Goal: Find specific page/section: Find specific page/section

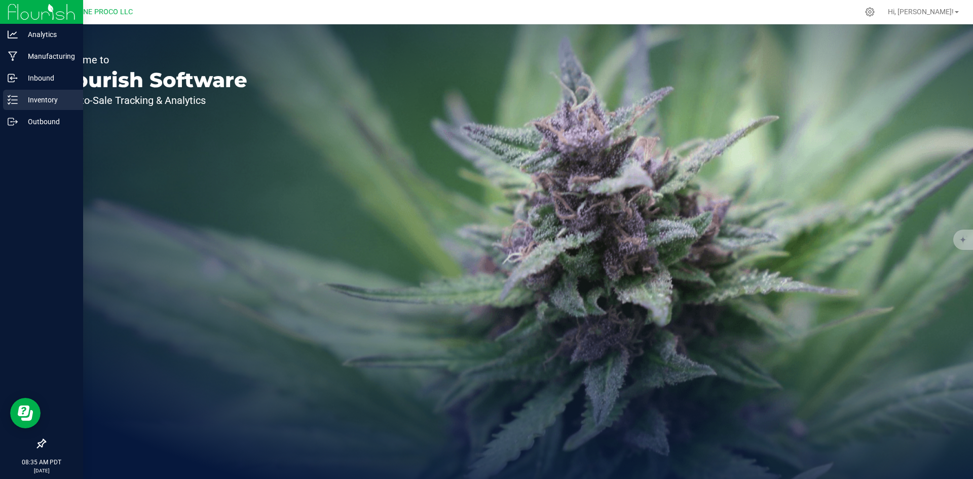
click at [9, 103] on icon at bounding box center [13, 100] width 10 height 10
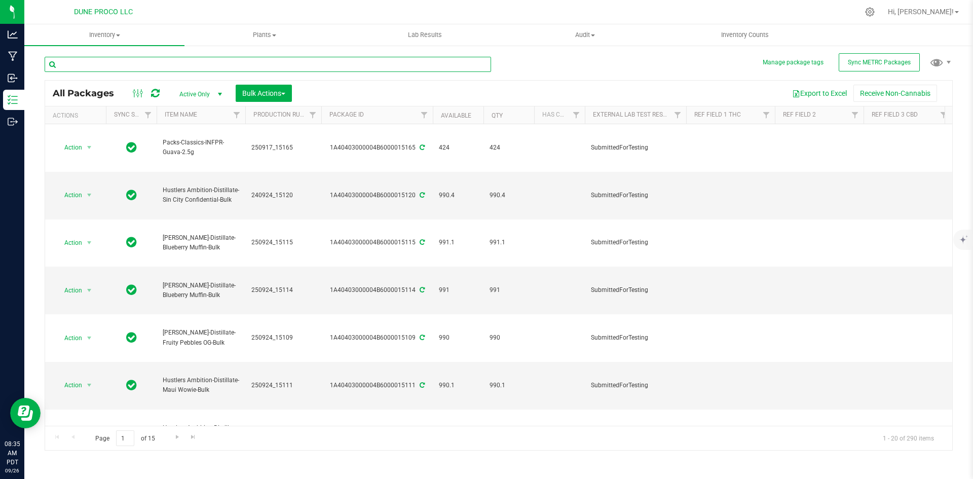
click at [211, 69] on input "text" at bounding box center [268, 64] width 446 height 15
type input "H"
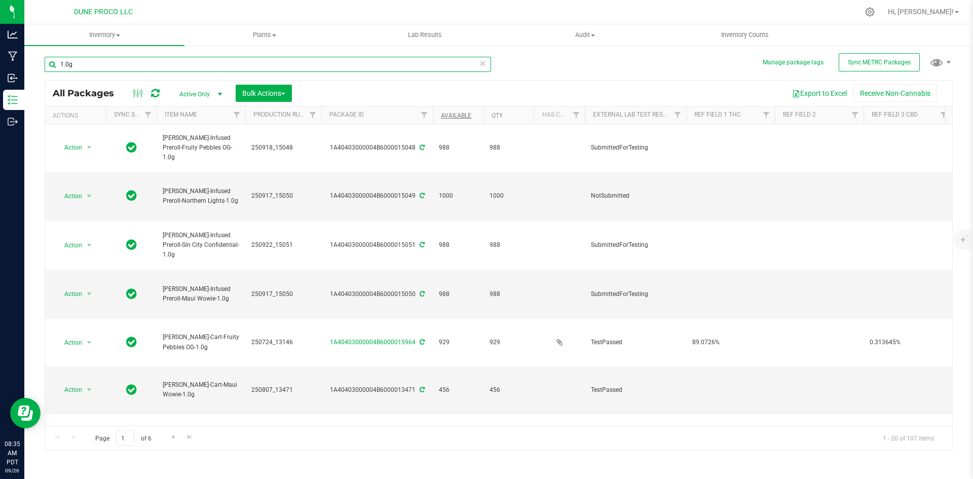
type input "1.0g"
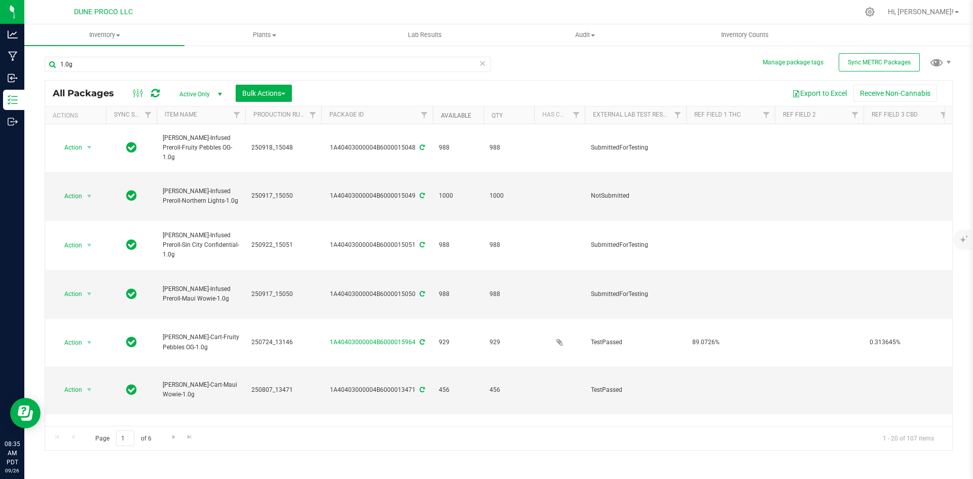
click at [446, 114] on link "Available" at bounding box center [456, 115] width 30 height 7
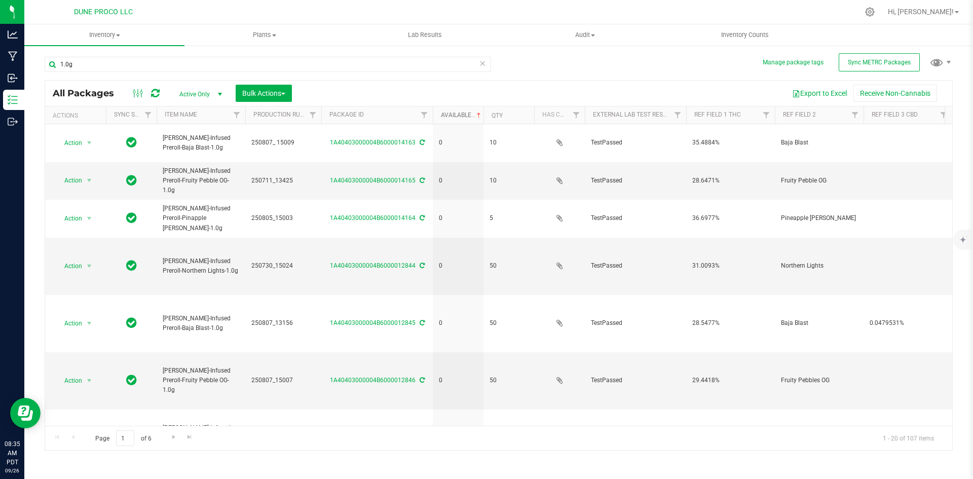
click at [446, 114] on link "Available" at bounding box center [462, 114] width 42 height 7
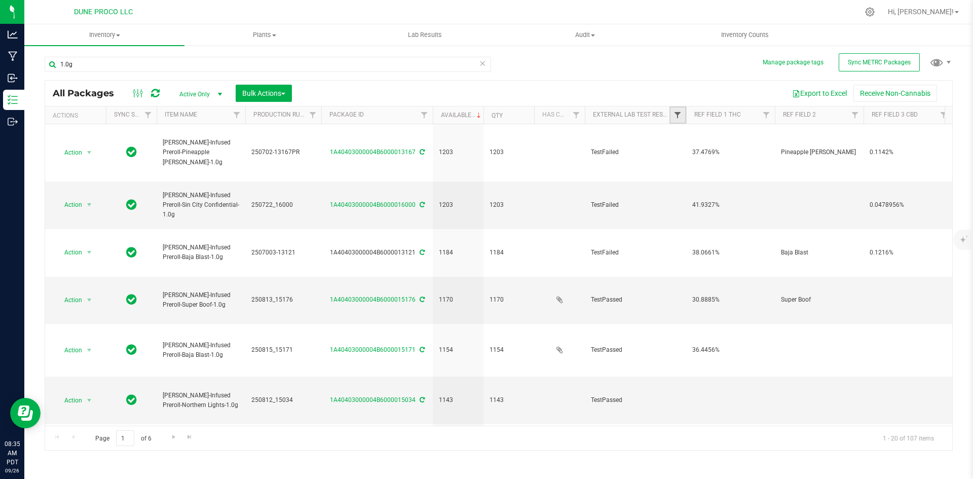
click at [675, 117] on span "Filter" at bounding box center [677, 115] width 8 height 8
click at [684, 237] on li "TestPassed" at bounding box center [727, 240] width 104 height 11
click at [681, 243] on input "TestPassed" at bounding box center [682, 240] width 7 height 7
checkbox input "true"
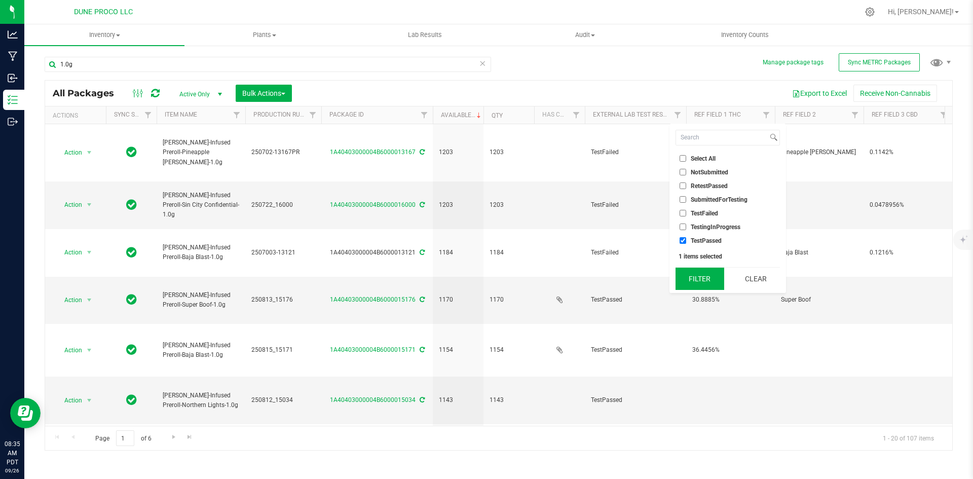
click at [700, 277] on button "Filter" at bounding box center [699, 278] width 49 height 22
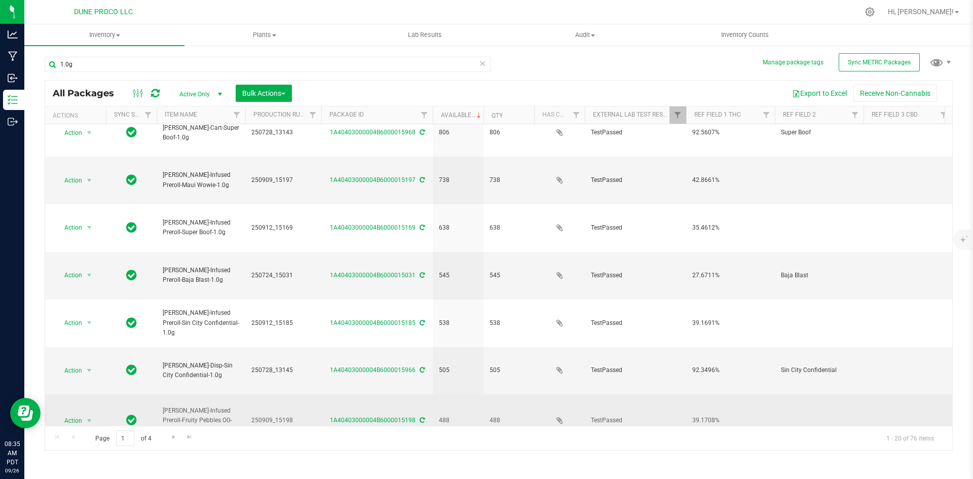
scroll to position [211, 0]
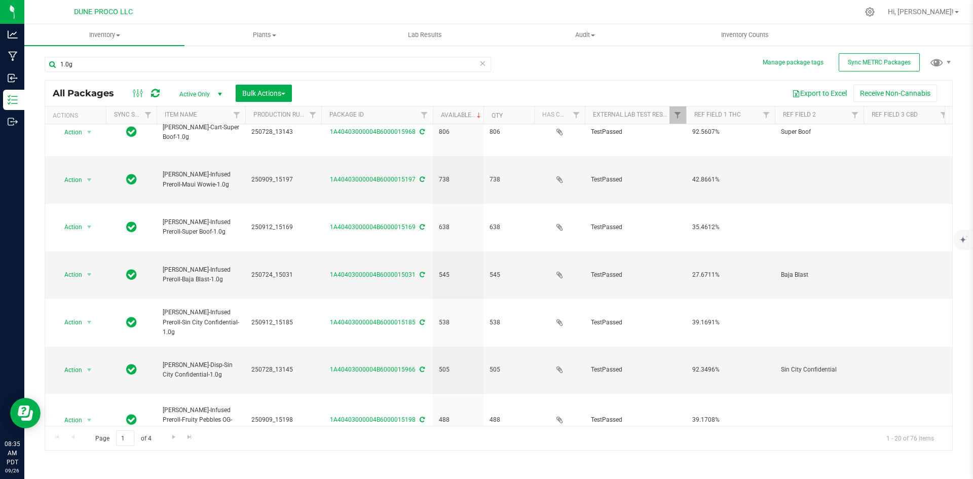
click at [423, 465] on div "1A40403000004B6000013471" at bounding box center [377, 470] width 114 height 10
click at [422, 467] on icon at bounding box center [421, 470] width 5 height 6
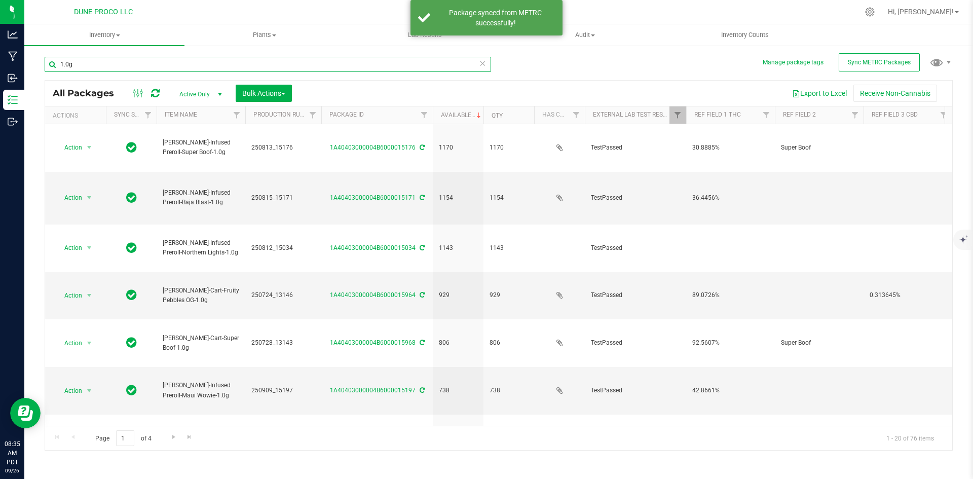
drag, startPoint x: 96, startPoint y: 69, endPoint x: 41, endPoint y: 54, distance: 57.1
click at [41, 54] on div "Manage package tags Sync METRC Packages 1.0g All Packages Active Only Active On…" at bounding box center [498, 199] width 948 height 309
type input "[PERSON_NAME]-cart"
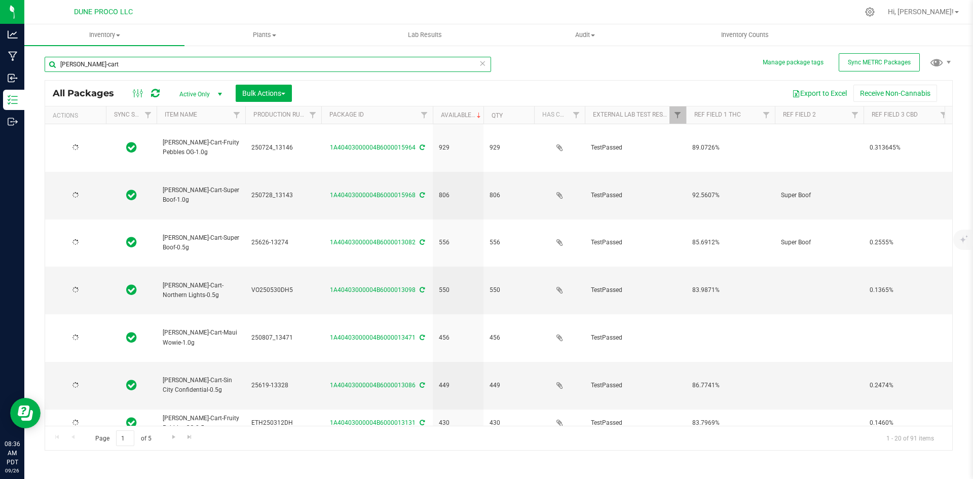
type input "[DATE]"
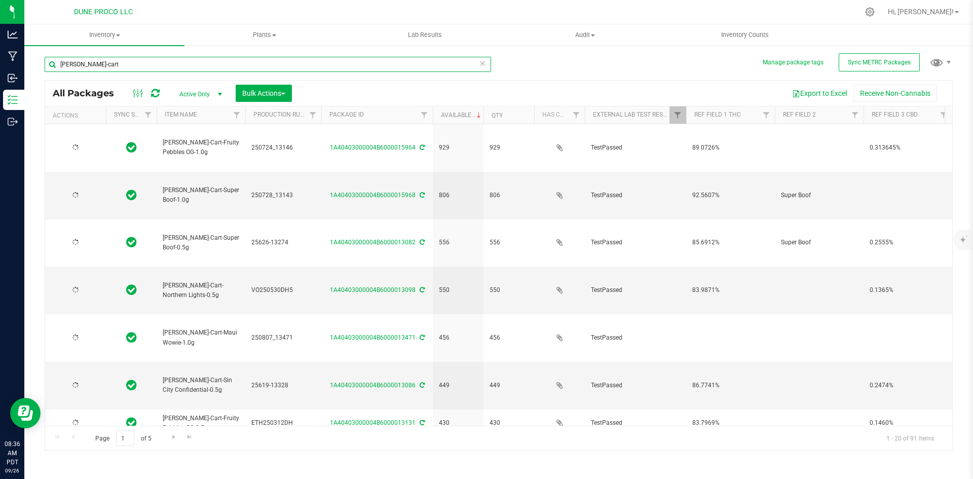
type input "[DATE]"
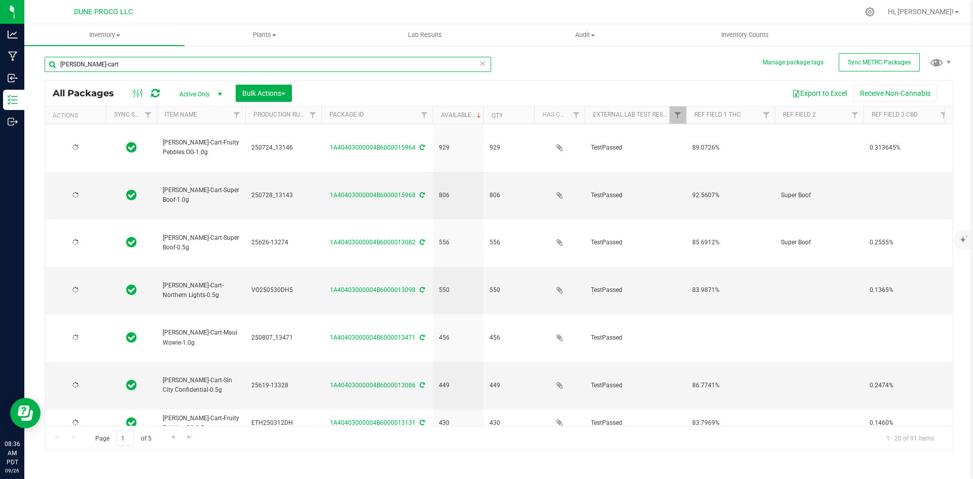
type input "[DATE]"
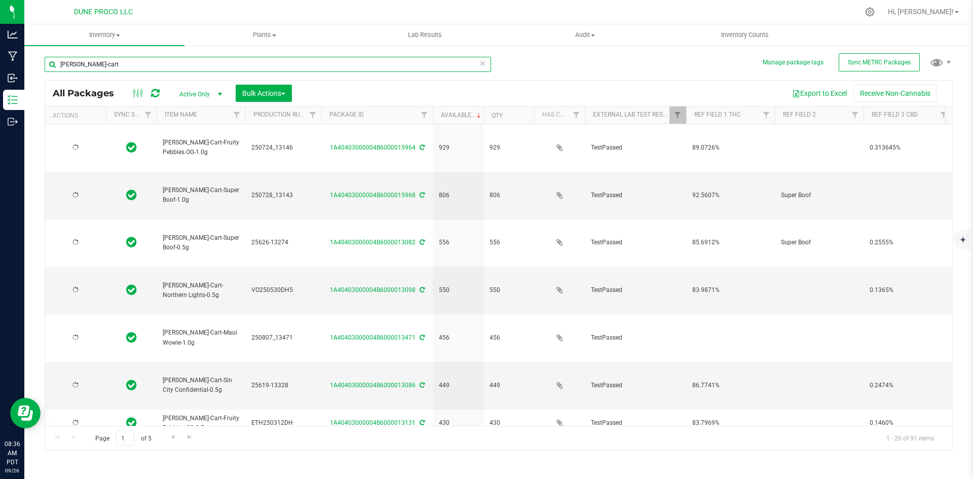
type input "[DATE]"
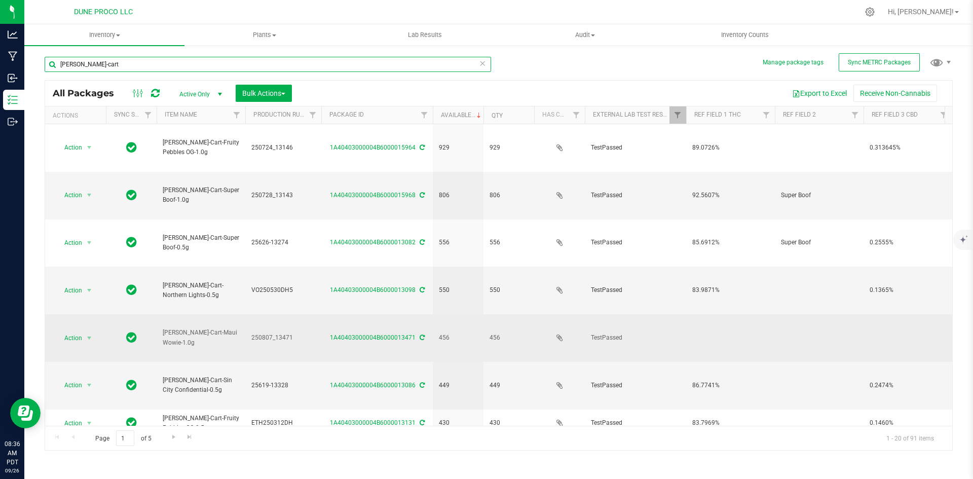
scroll to position [267, 0]
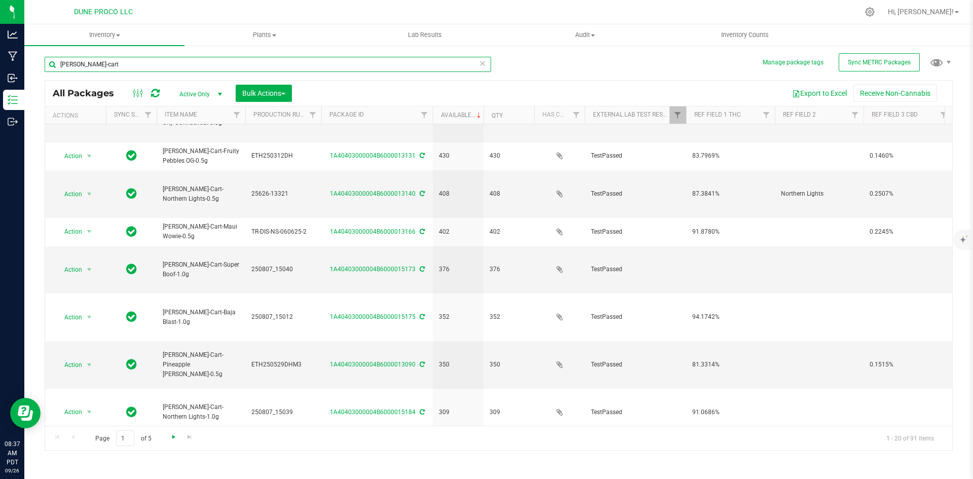
type input "[PERSON_NAME]-cart"
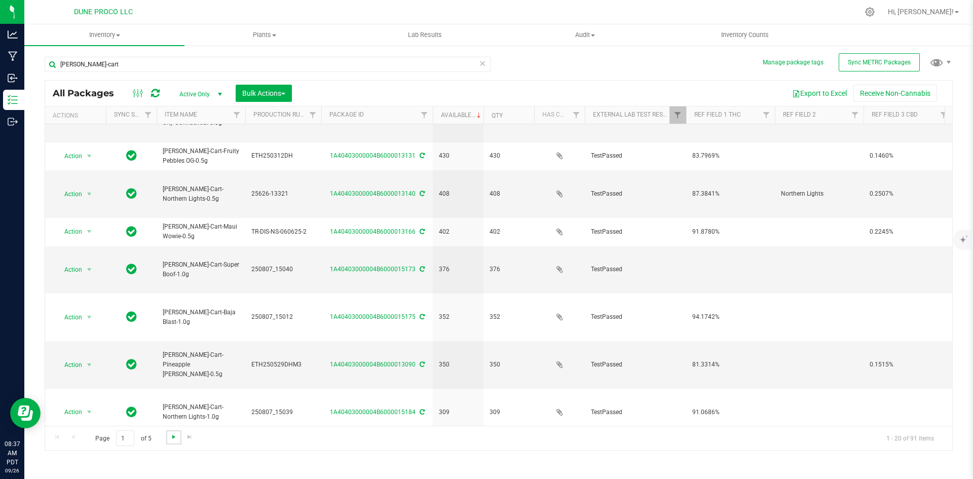
click at [176, 436] on span "Go to the next page" at bounding box center [174, 437] width 8 height 8
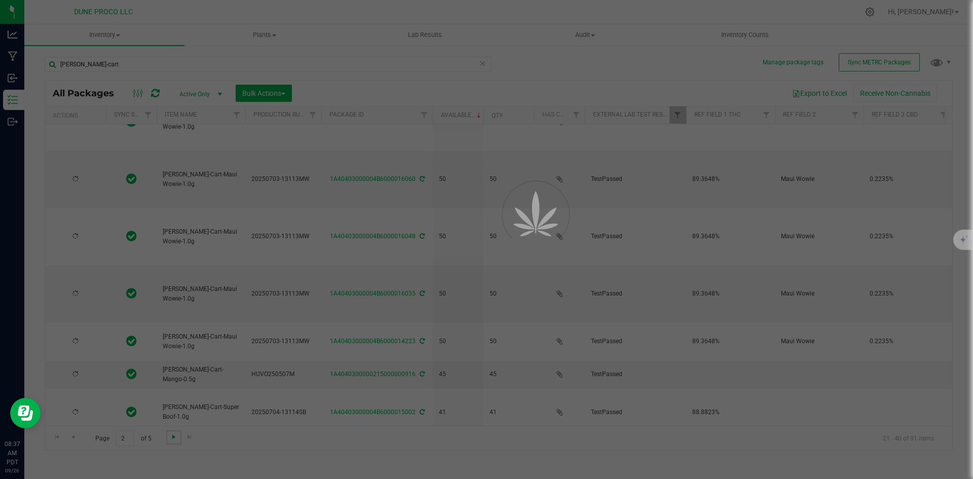
type input "[DATE]"
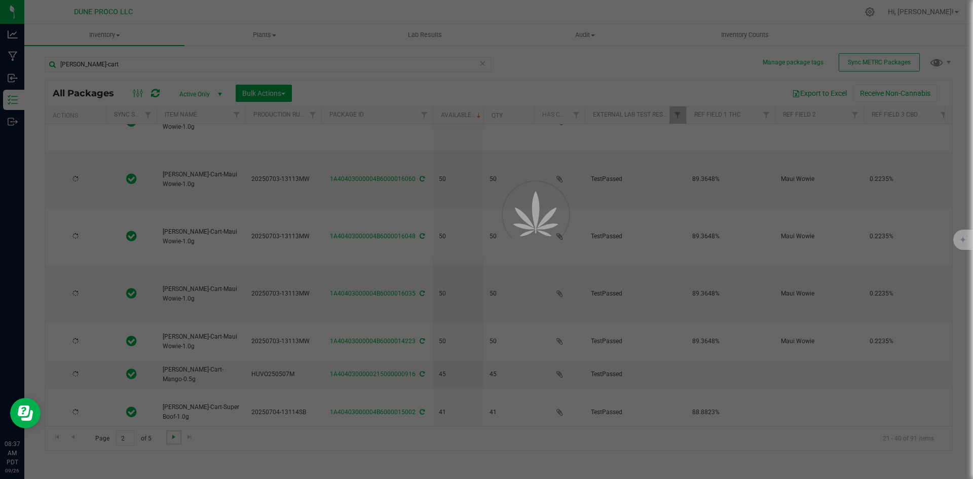
type input "[DATE]"
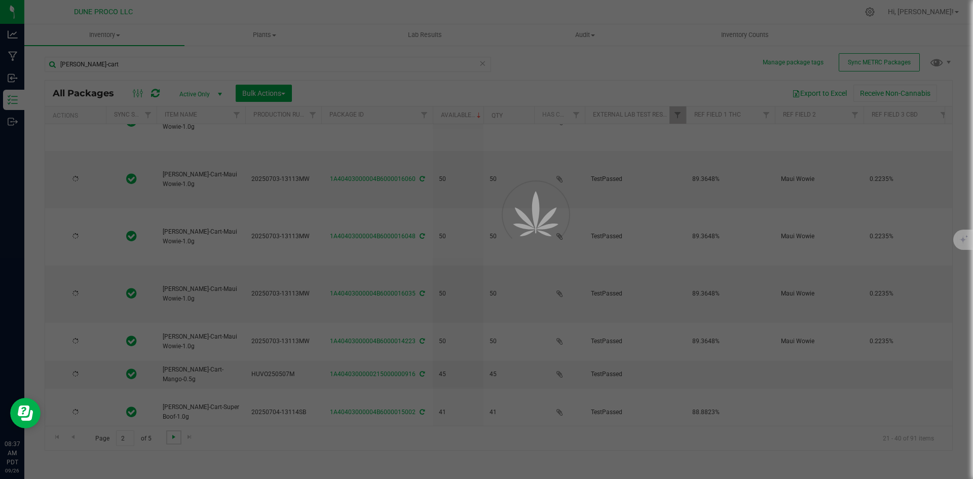
type input "[DATE]"
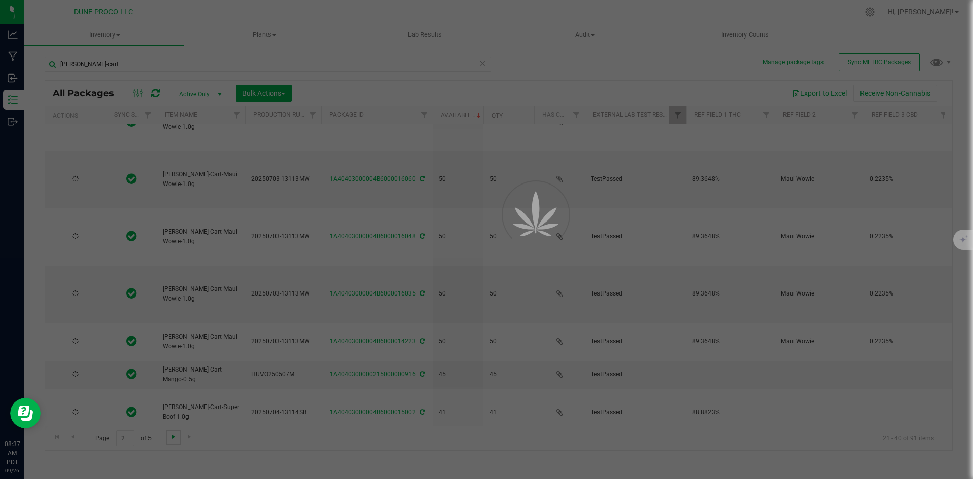
type input "[DATE]"
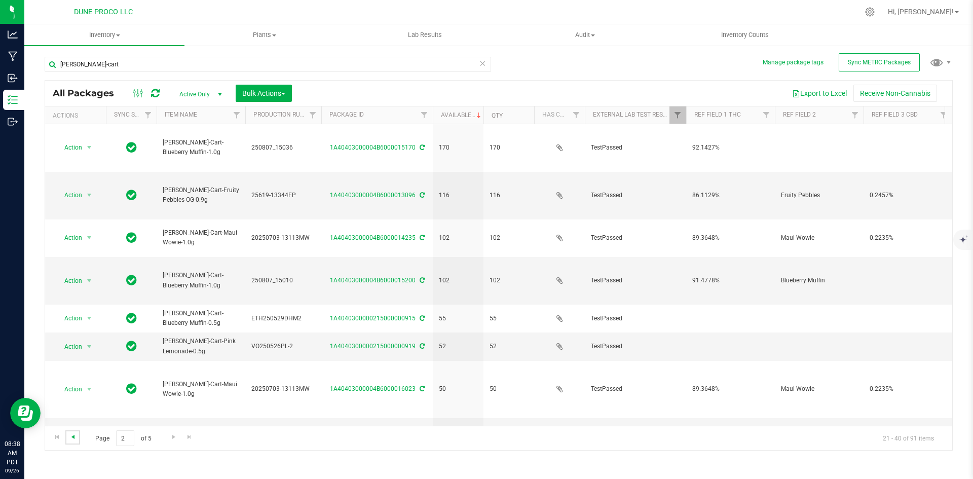
click at [75, 436] on span "Go to the previous page" at bounding box center [73, 437] width 8 height 8
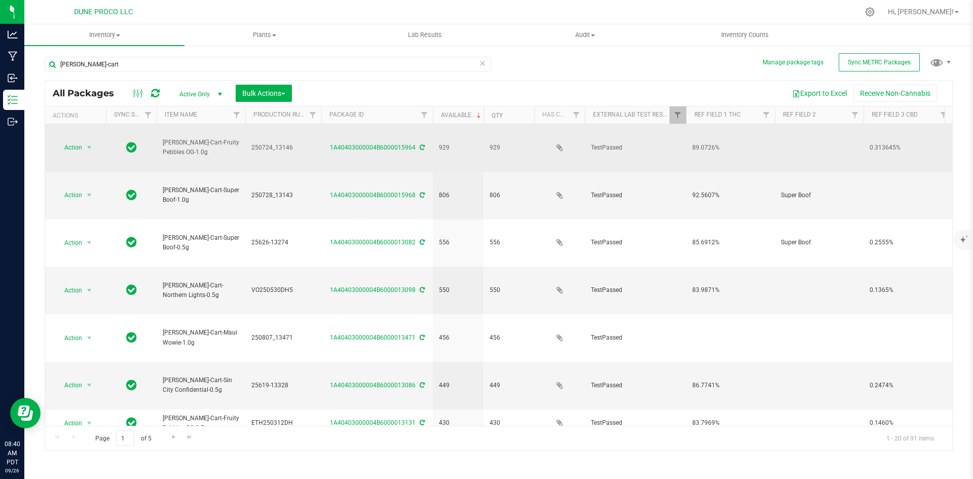
click at [266, 150] on td "250724_13146" at bounding box center [283, 148] width 76 height 48
